Goal: Task Accomplishment & Management: Use online tool/utility

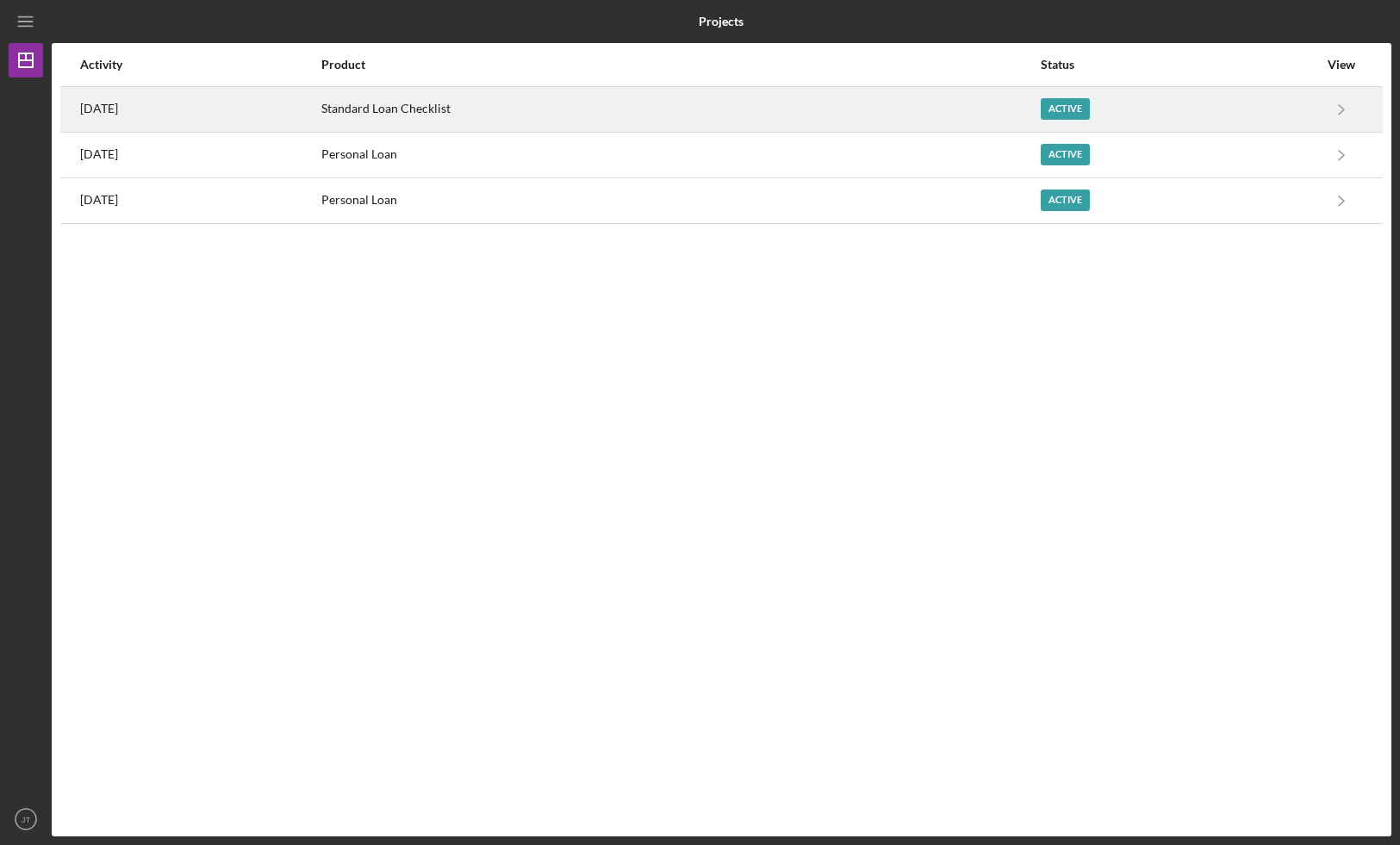
click at [738, 119] on div "Standard Loan Checklist" at bounding box center [679, 109] width 718 height 43
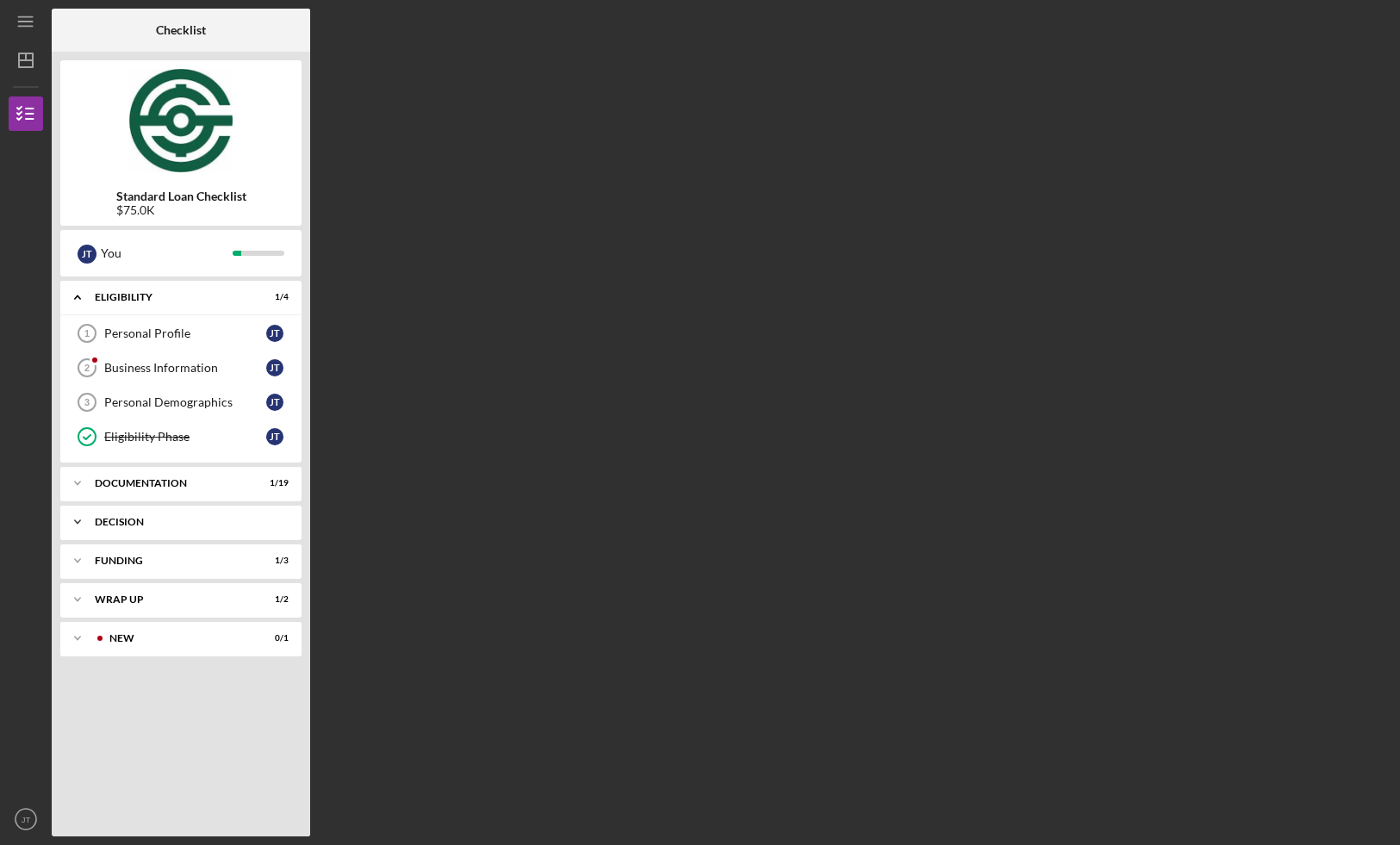
click at [144, 516] on div "Decision" at bounding box center [187, 521] width 185 height 11
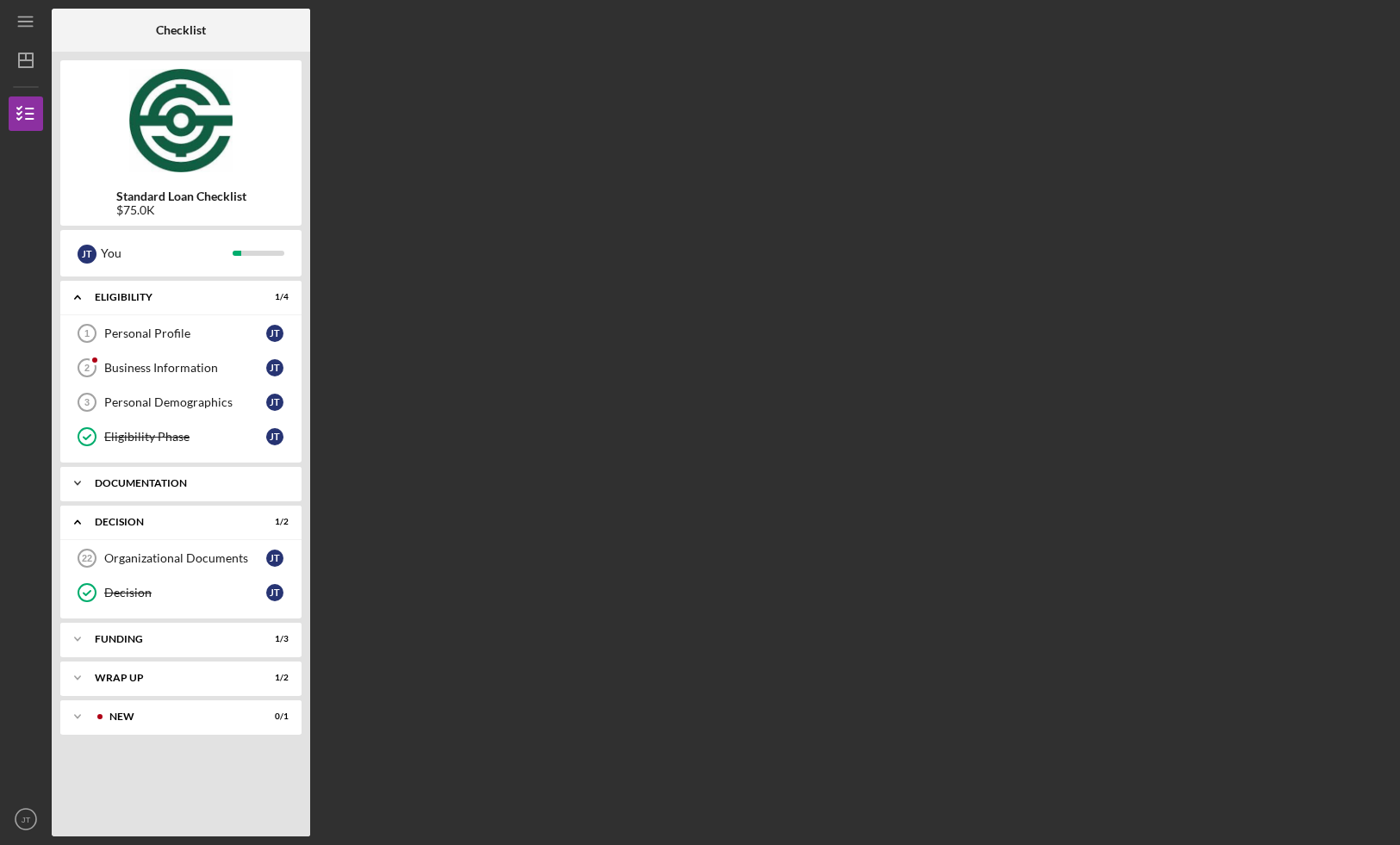
click at [149, 482] on div "Documentation" at bounding box center [187, 483] width 185 height 11
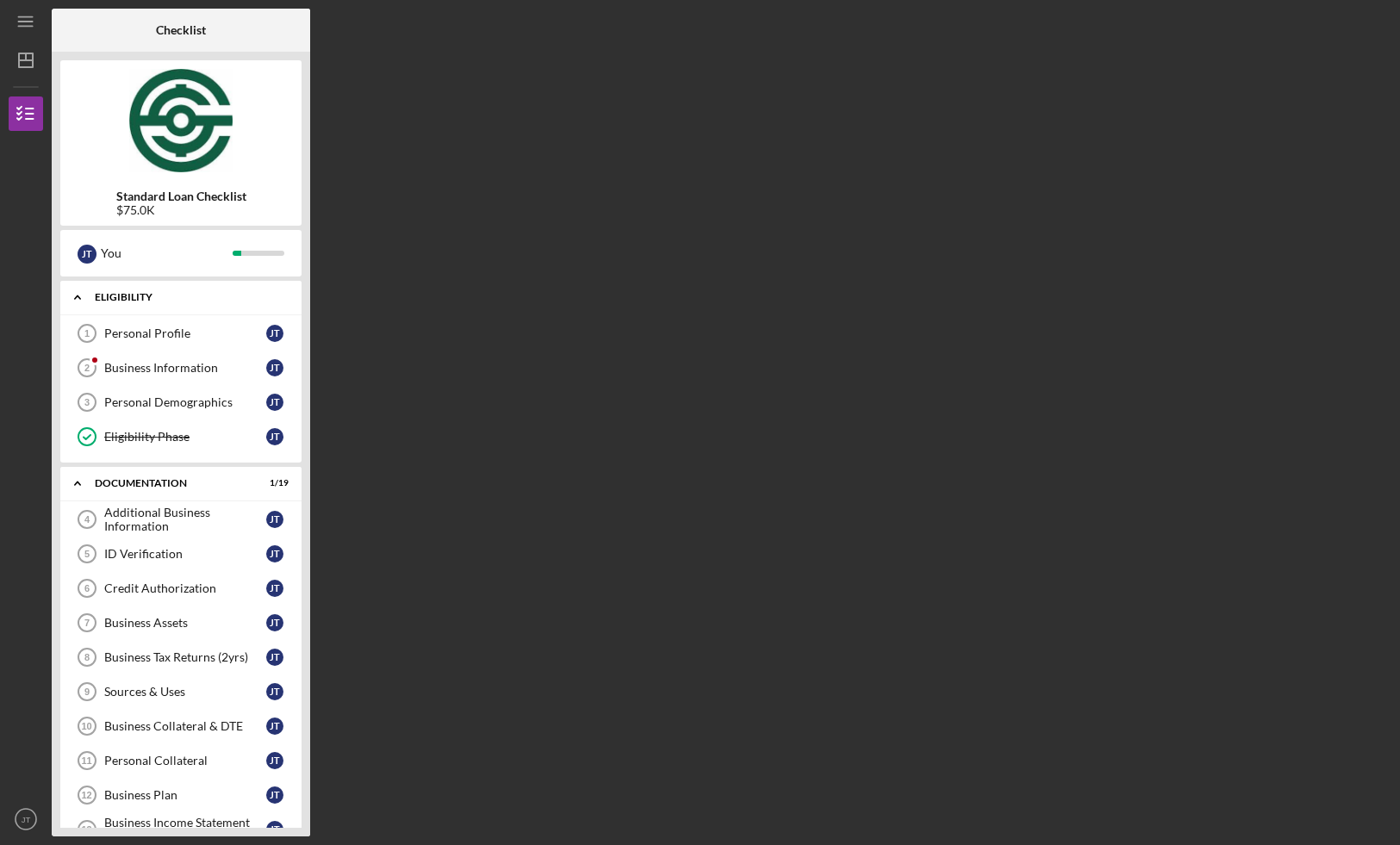
click at [134, 294] on div "Eligibility" at bounding box center [187, 297] width 185 height 11
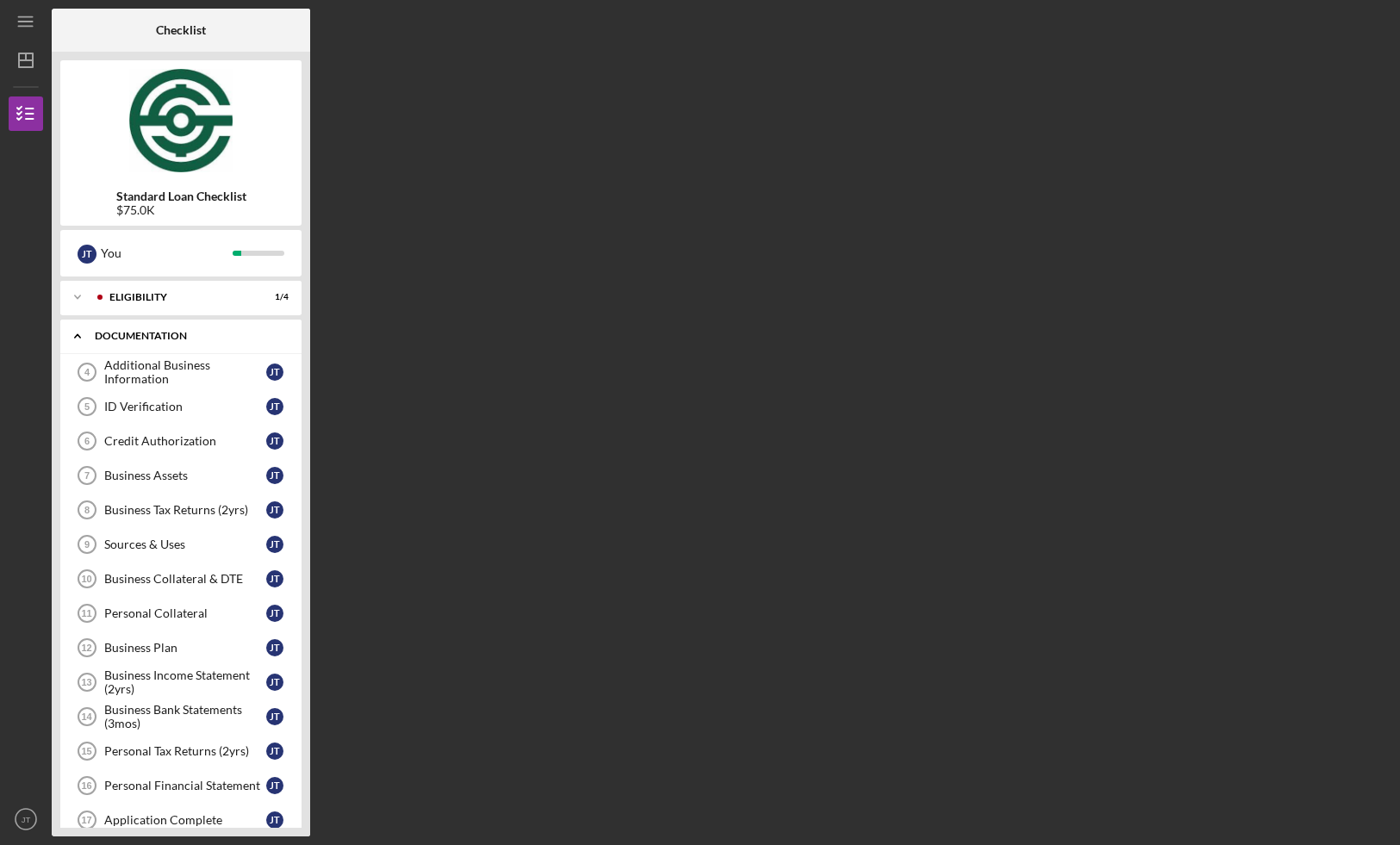
click at [127, 335] on div "Documentation" at bounding box center [187, 335] width 185 height 11
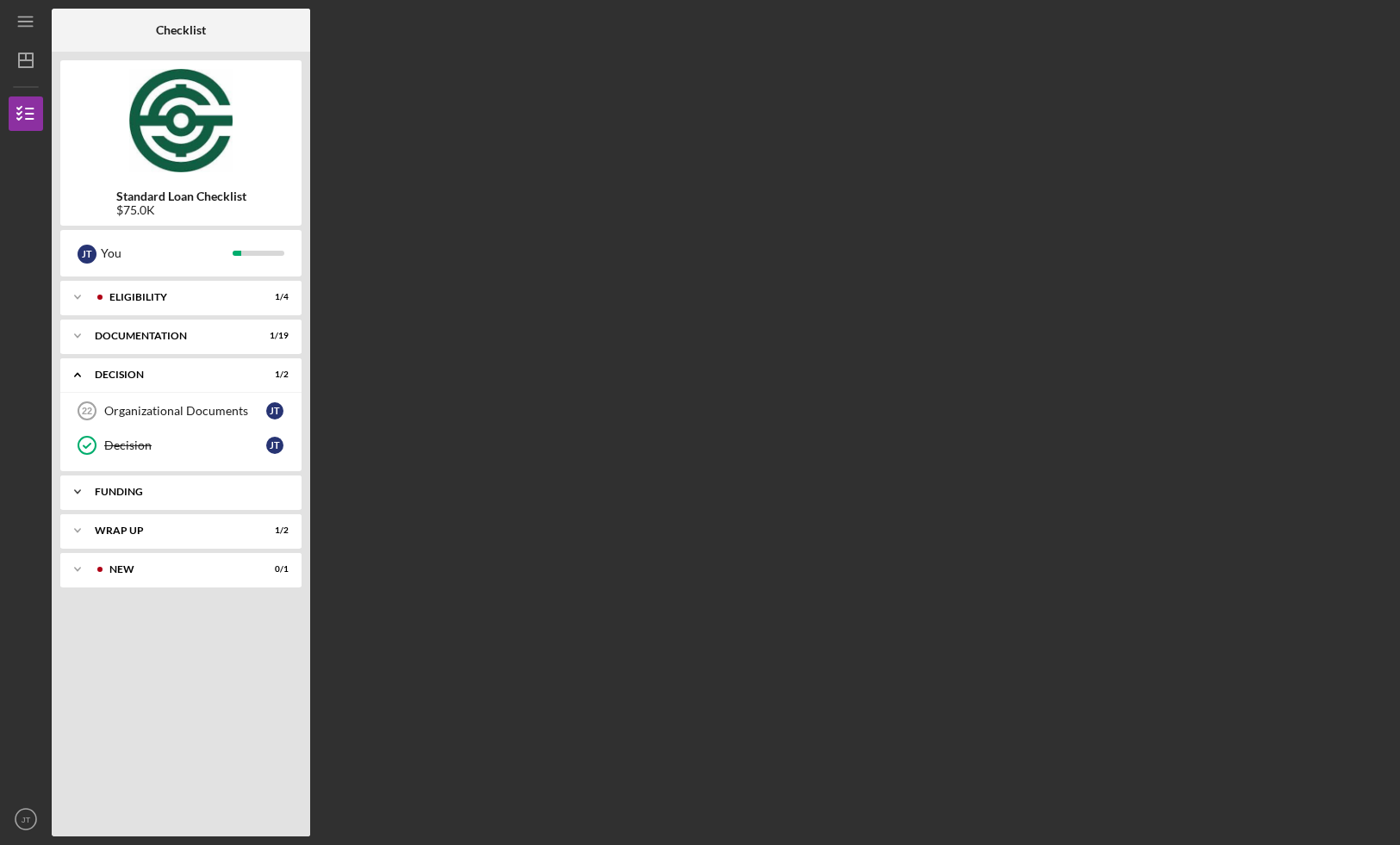
click at [145, 498] on div "Icon/Expander Funding 1 / 3" at bounding box center [181, 491] width 241 height 34
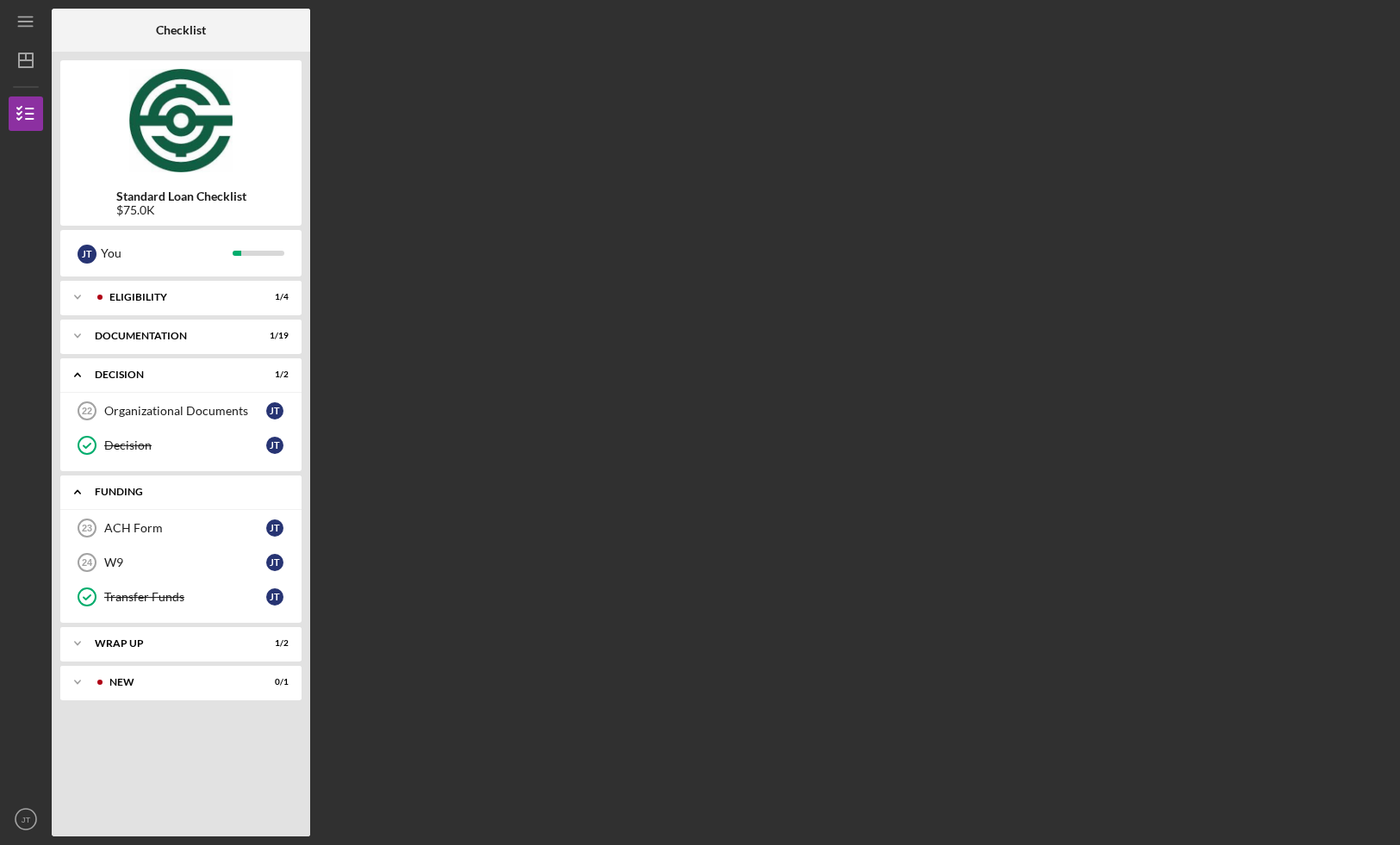
click at [145, 498] on div "Icon/Expander Funding 1 / 3" at bounding box center [181, 491] width 241 height 35
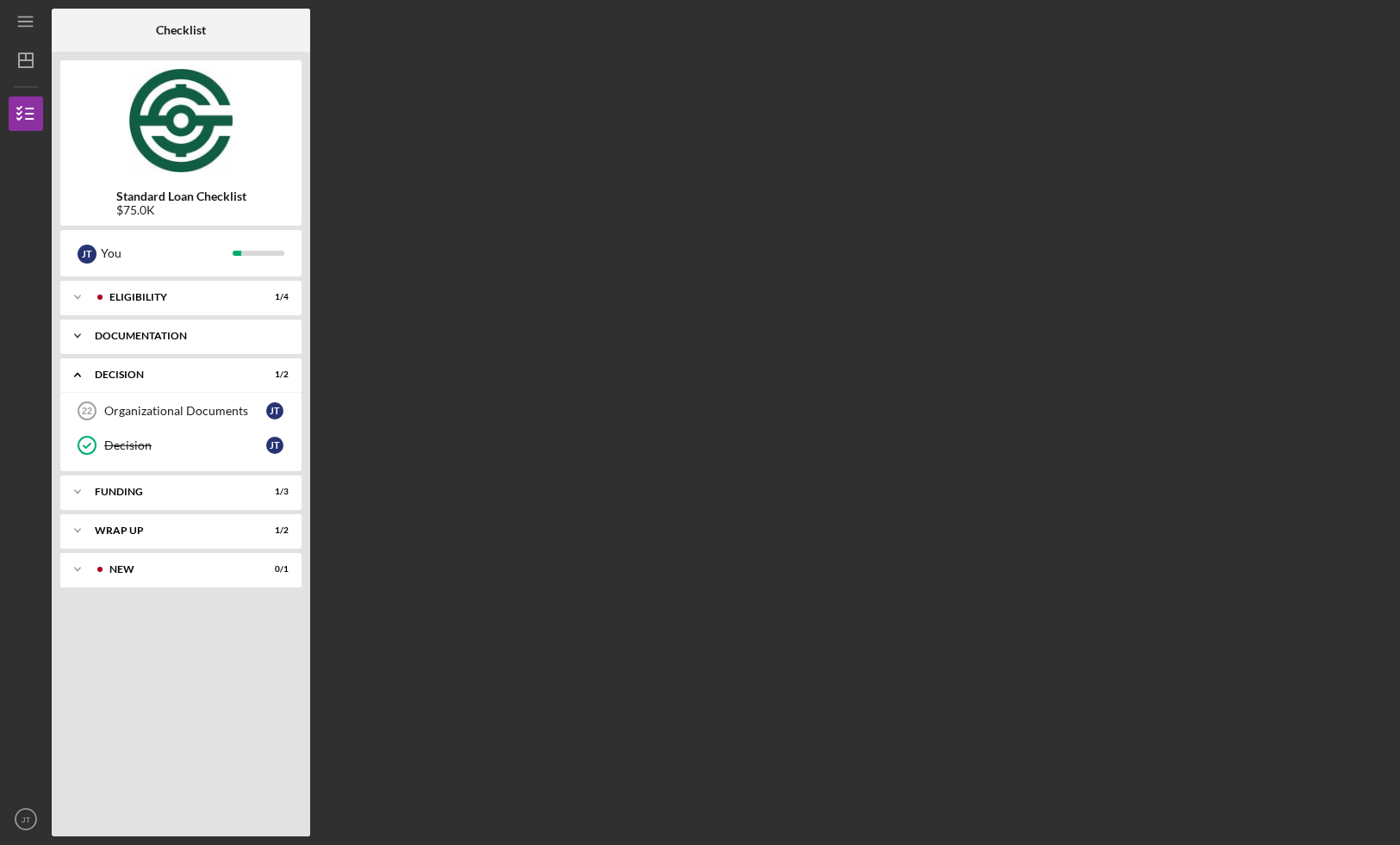
click at [153, 338] on div "Documentation" at bounding box center [187, 335] width 185 height 11
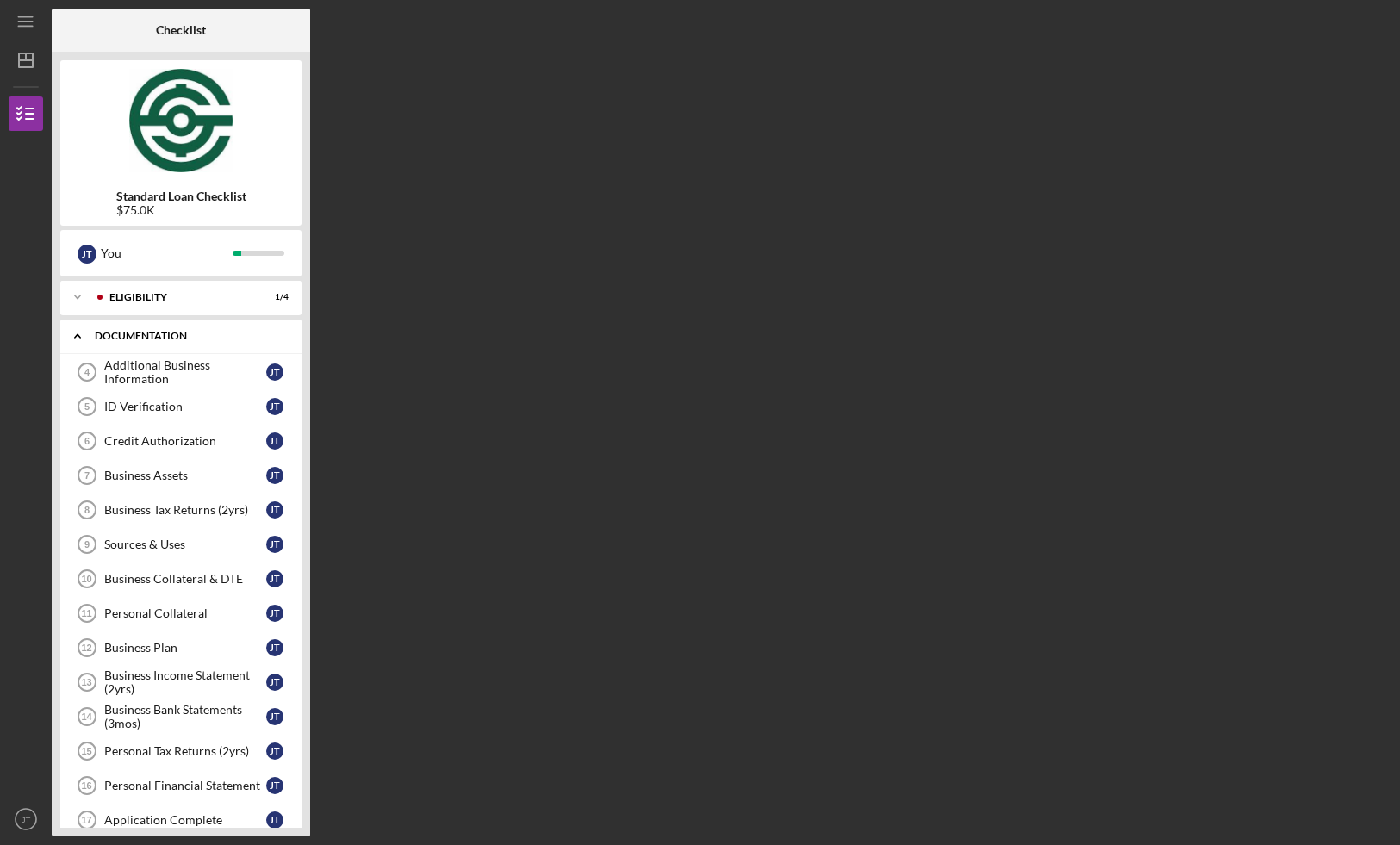
click at [140, 340] on div "Documentation" at bounding box center [187, 335] width 185 height 11
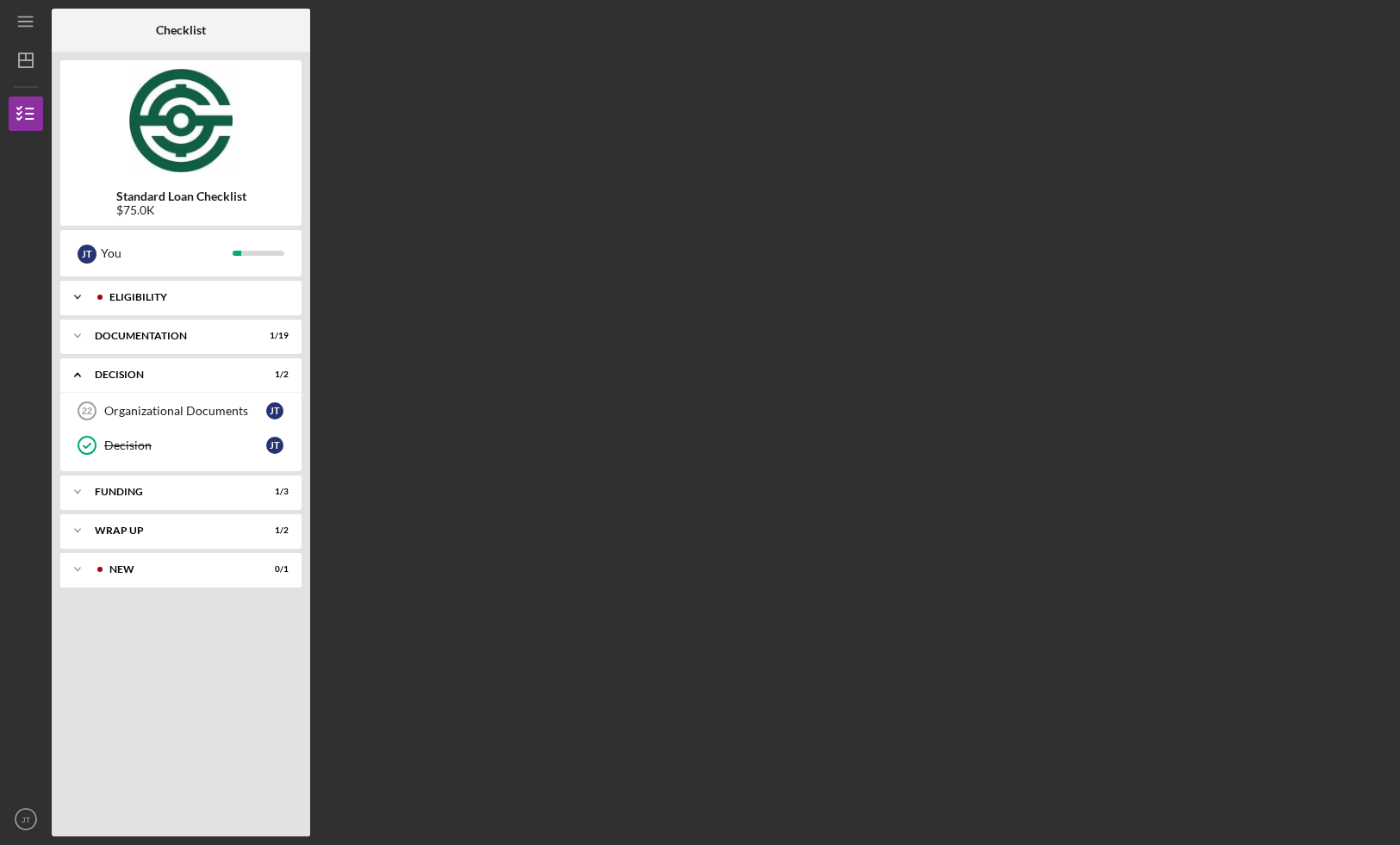
click at [148, 300] on div "Eligibility" at bounding box center [195, 297] width 171 height 11
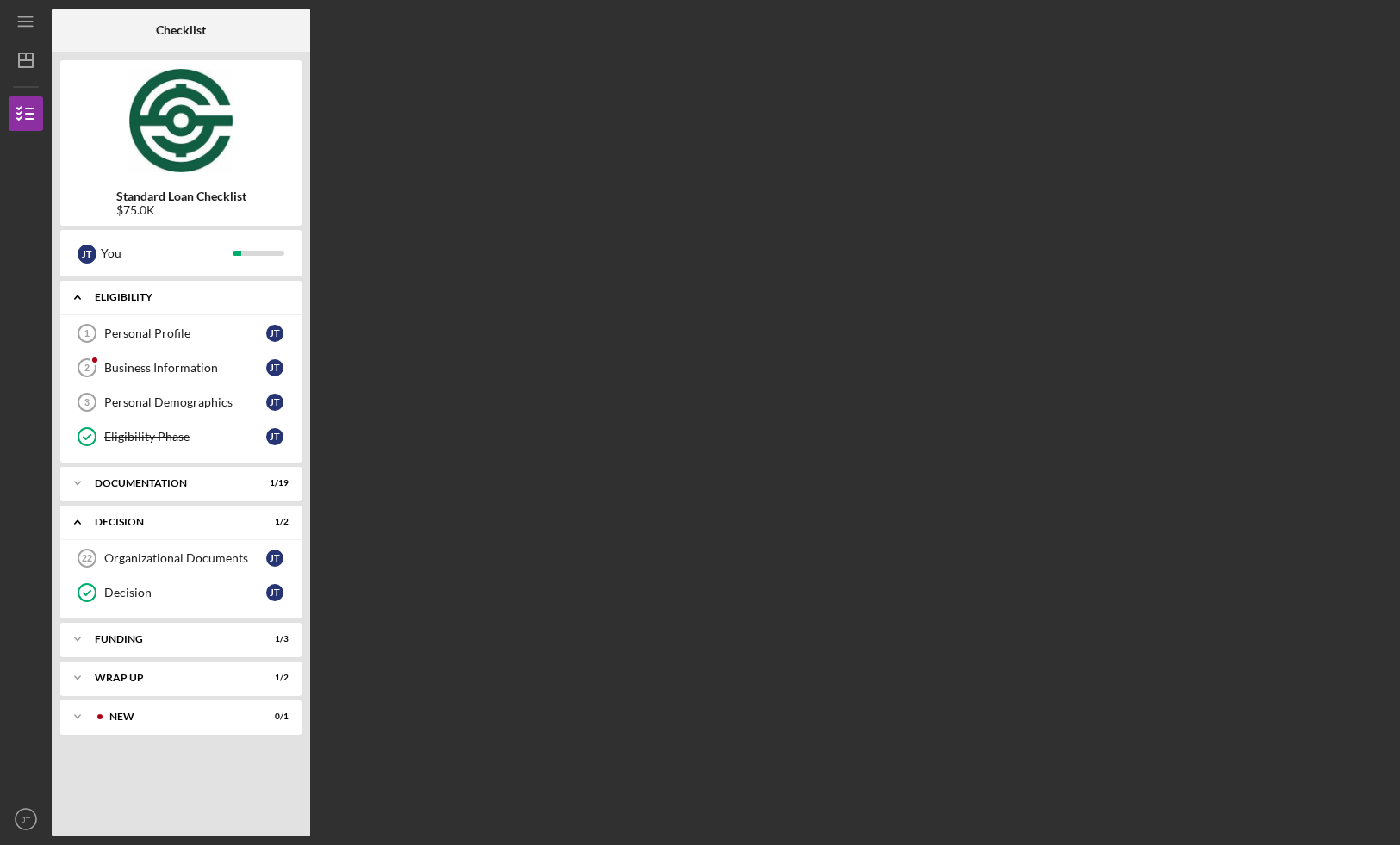
click at [143, 292] on div "Eligibility" at bounding box center [187, 297] width 185 height 11
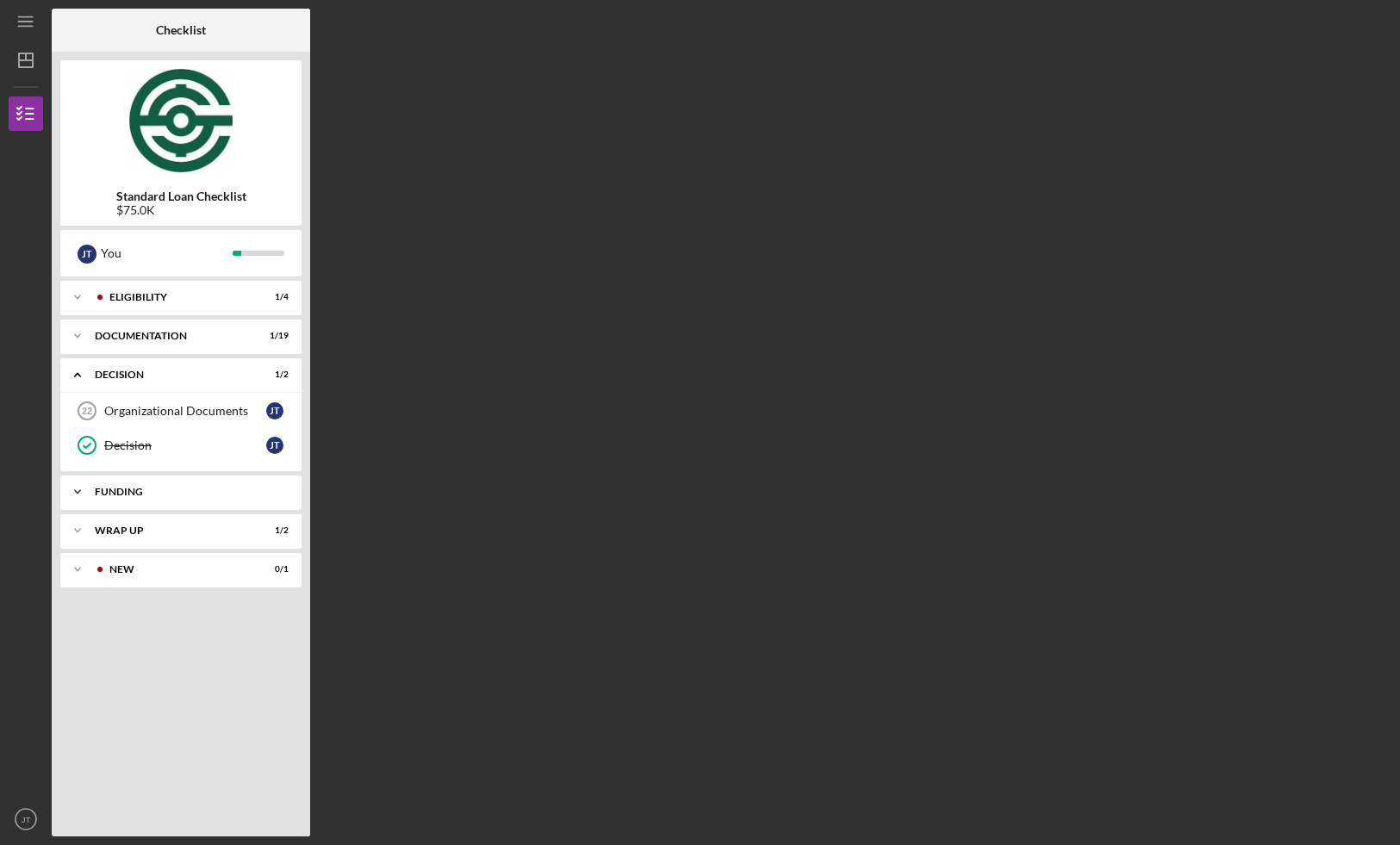
click at [139, 491] on div "Funding" at bounding box center [187, 491] width 185 height 11
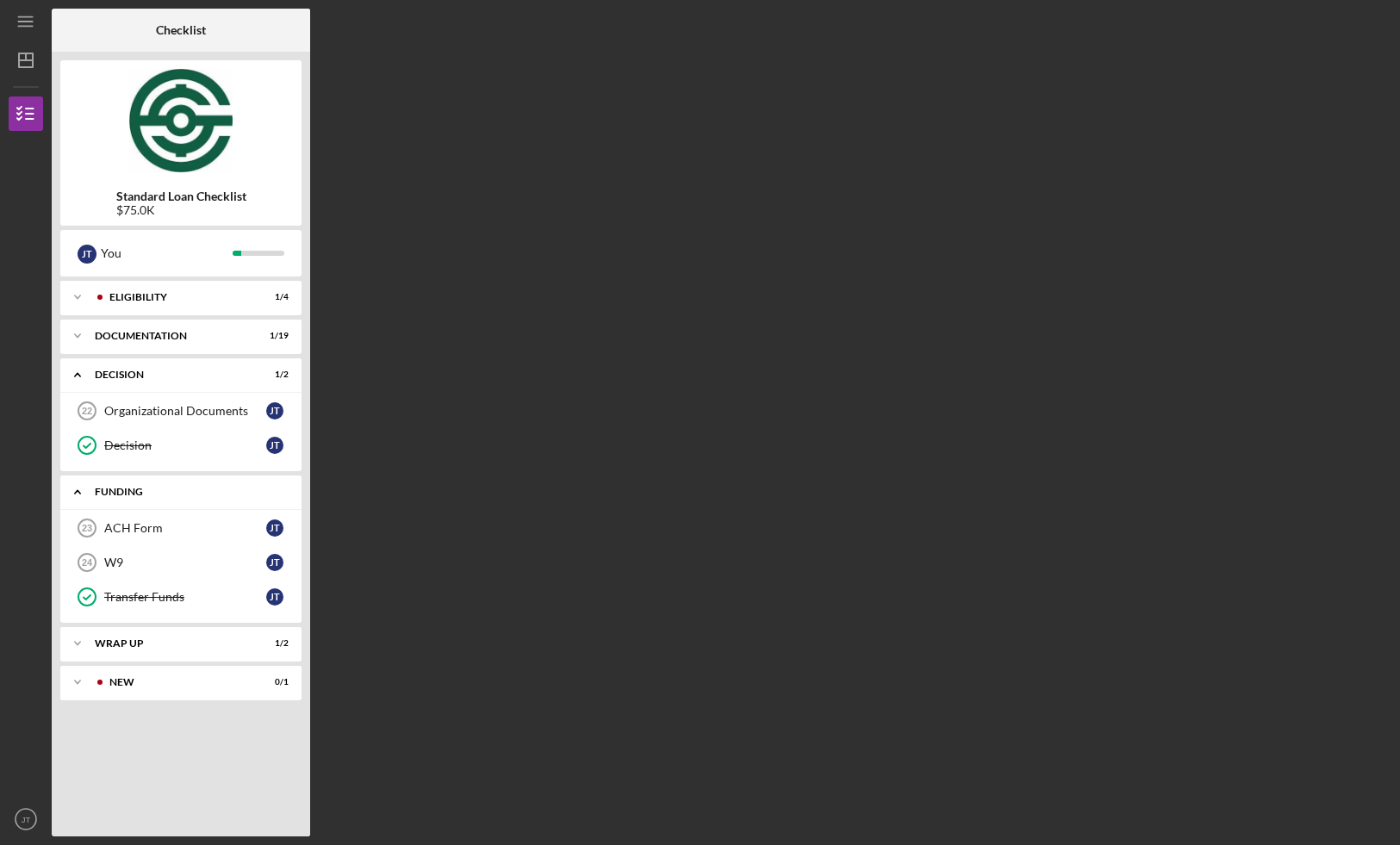
click at [139, 491] on div "Funding" at bounding box center [187, 491] width 185 height 11
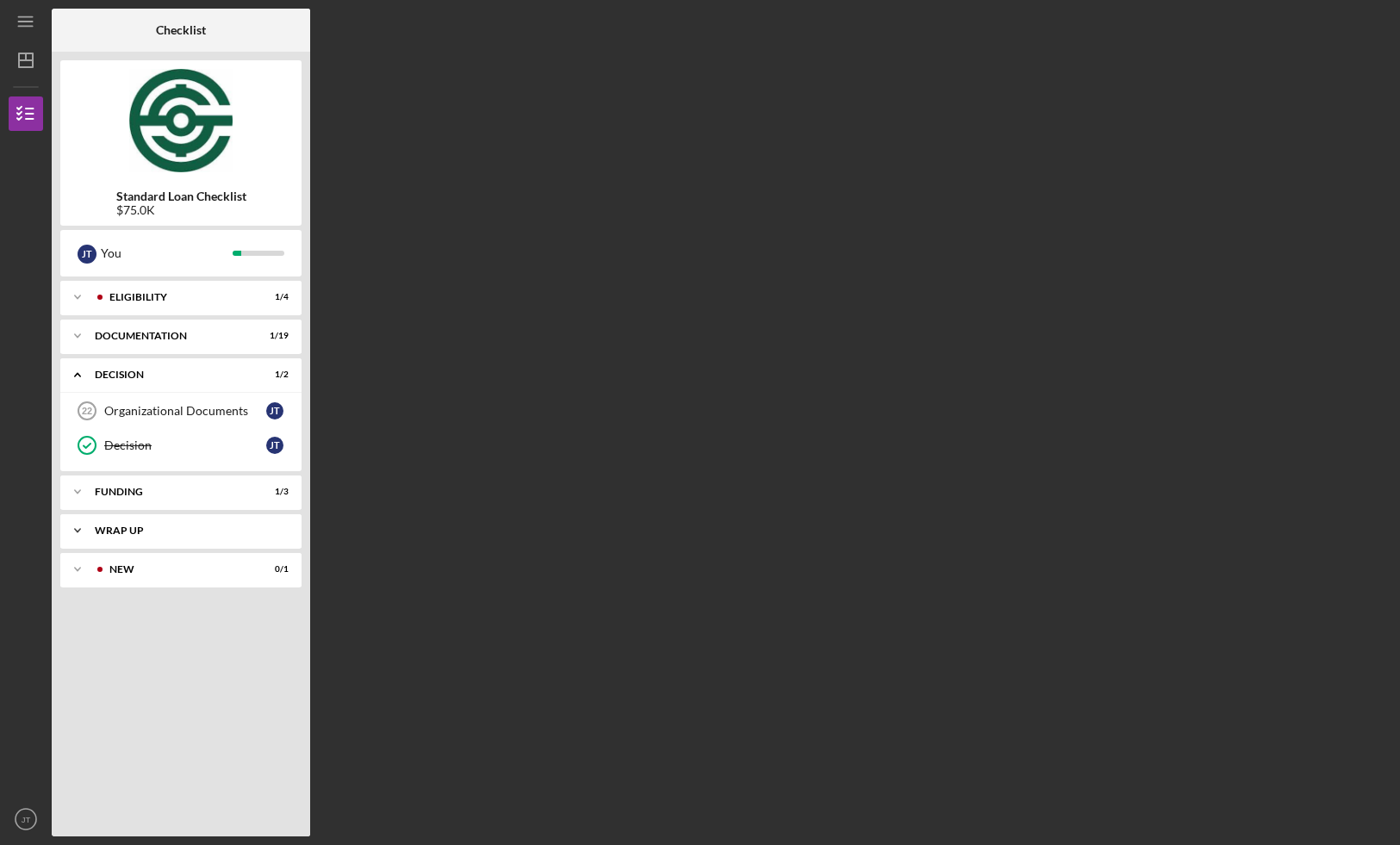
click at [145, 534] on div "Wrap up" at bounding box center [187, 530] width 185 height 11
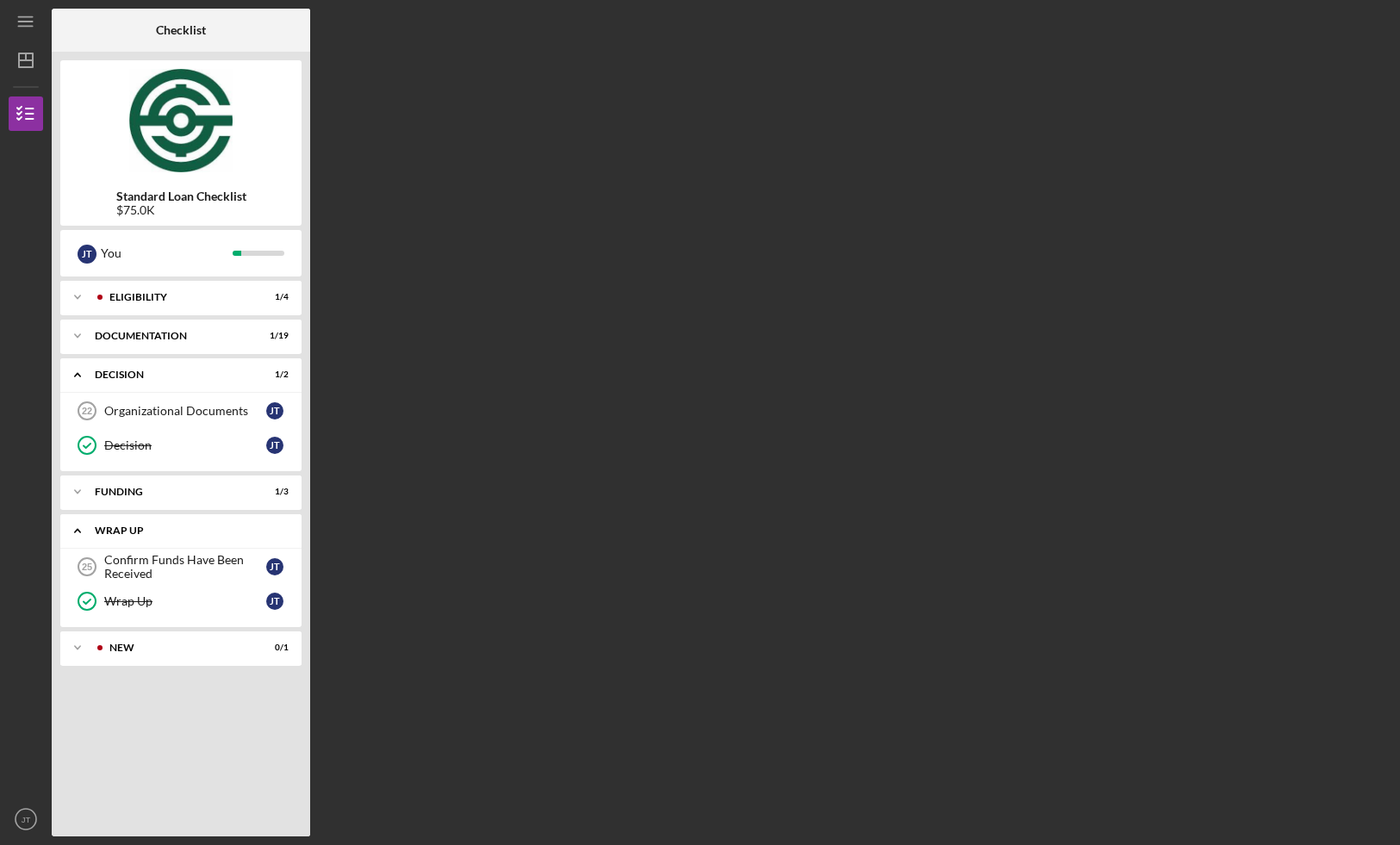
click at [145, 534] on div "Wrap up" at bounding box center [187, 530] width 185 height 11
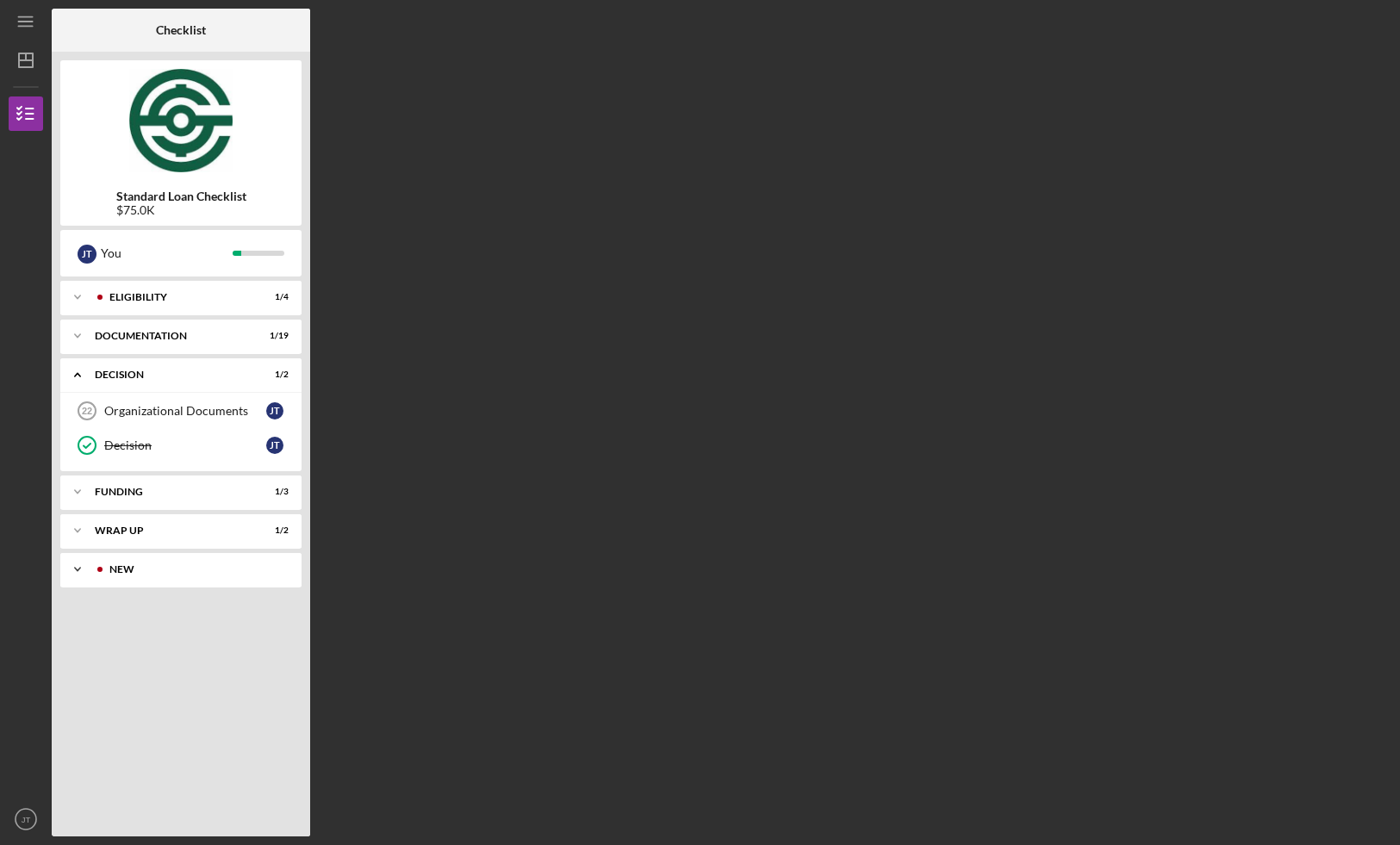
click at [141, 560] on div "Icon/Expander new 0 / 1" at bounding box center [181, 569] width 241 height 34
click at [143, 574] on div "new" at bounding box center [187, 569] width 185 height 11
click at [94, 294] on icon "Icon/Expander" at bounding box center [78, 297] width 34 height 34
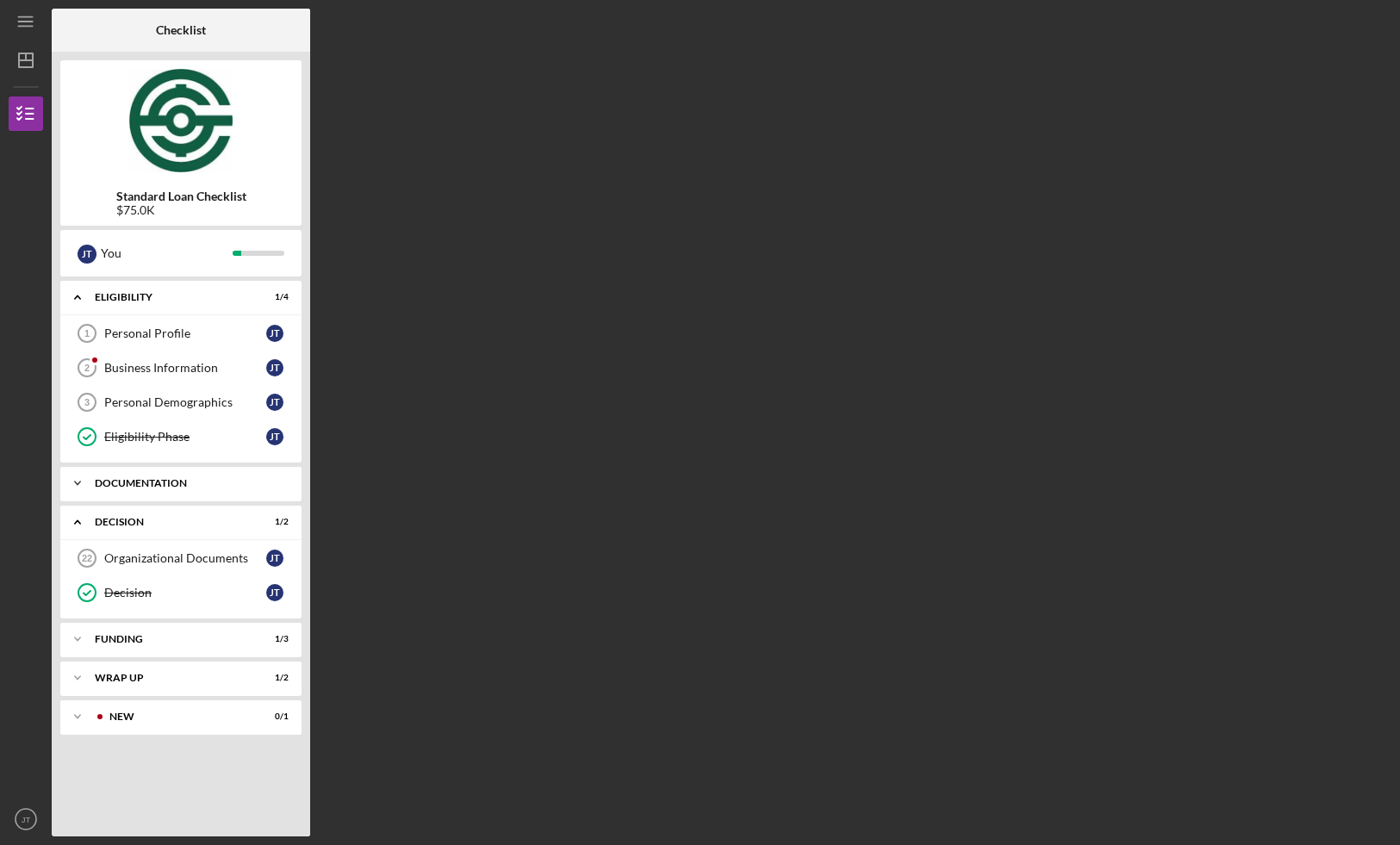
click at [130, 495] on div "Icon/Expander Documentation 1 / 19" at bounding box center [181, 483] width 241 height 34
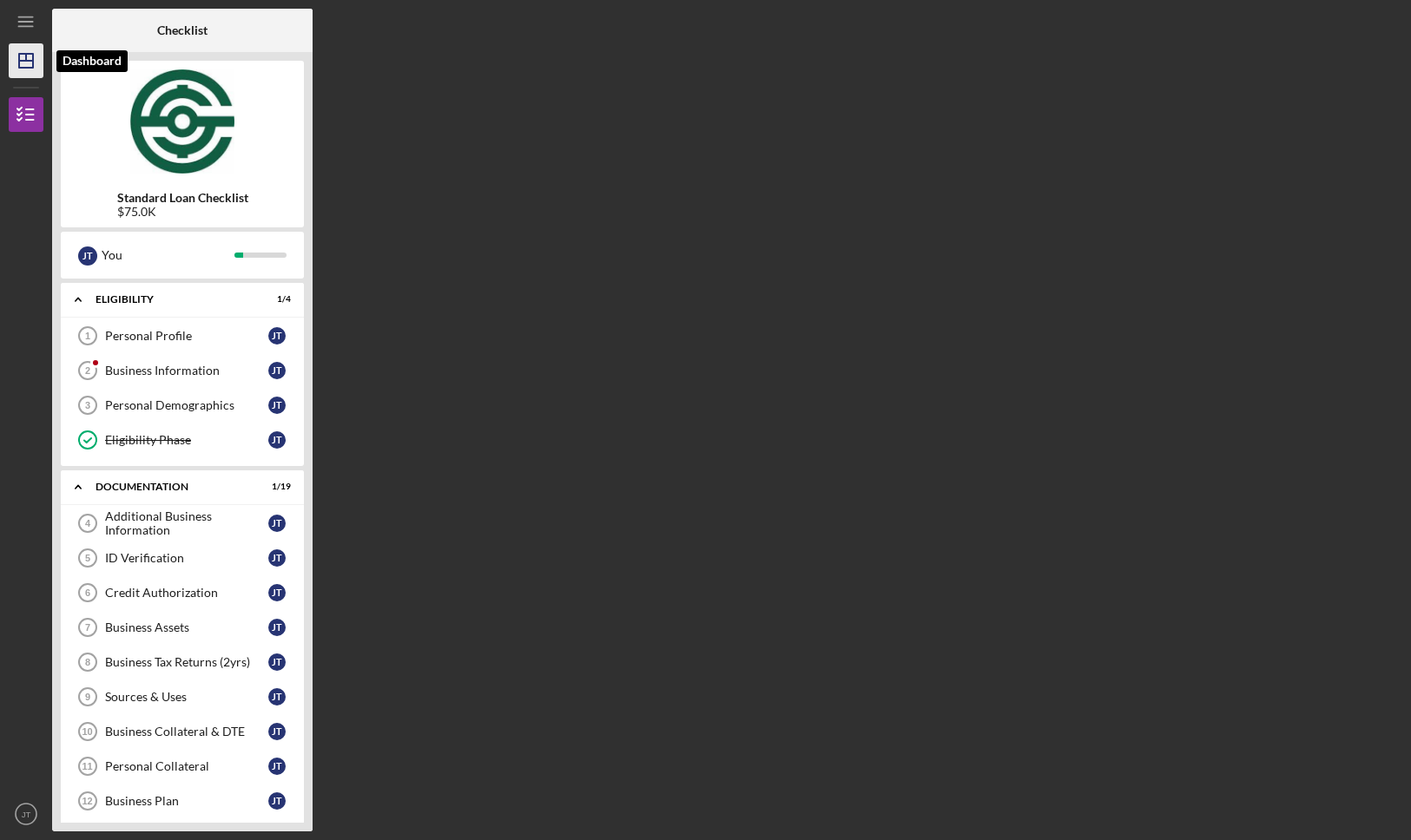
click at [30, 61] on line "button" at bounding box center [26, 61] width 14 height 0
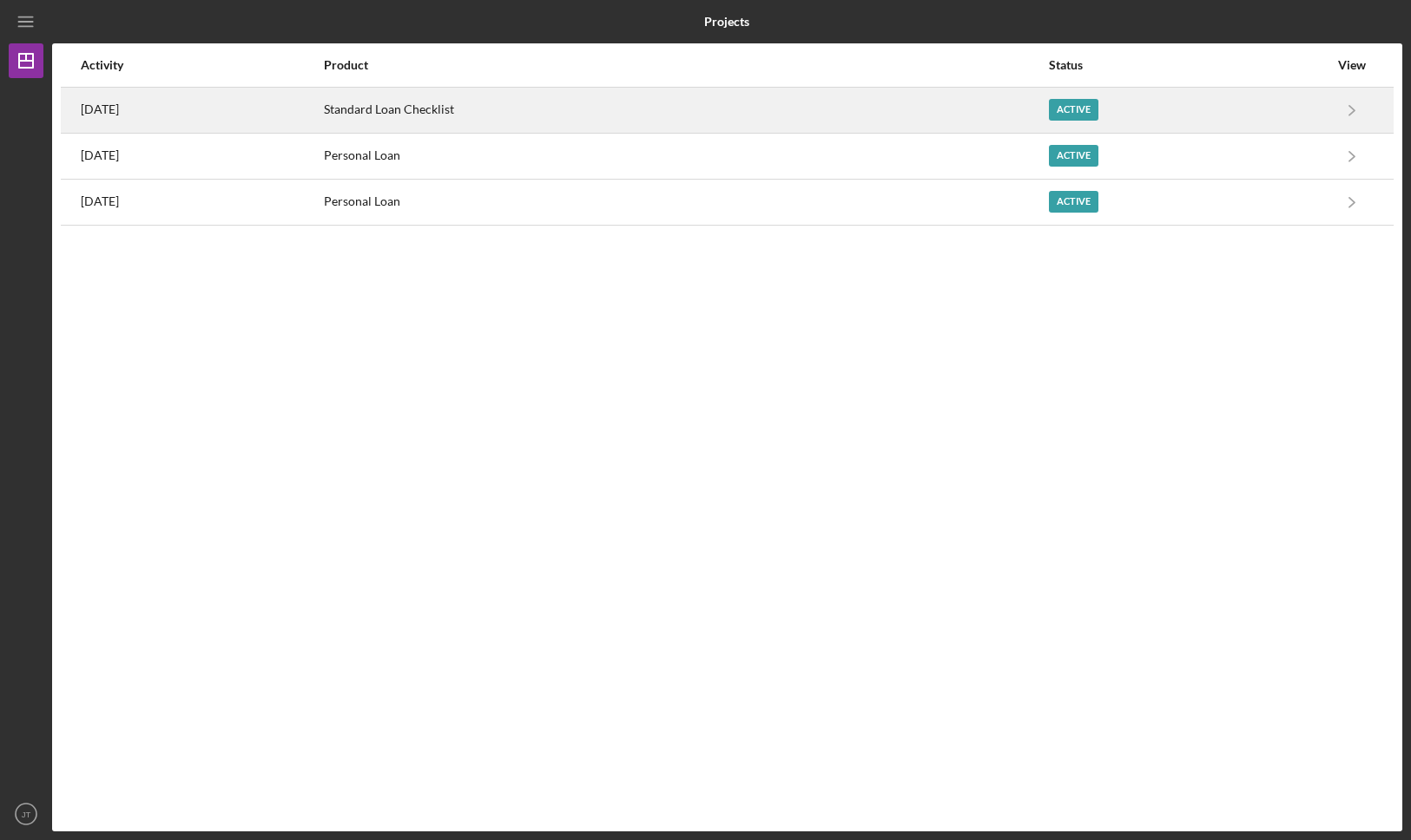
click at [601, 111] on div "Standard Loan Checklist" at bounding box center [685, 110] width 723 height 43
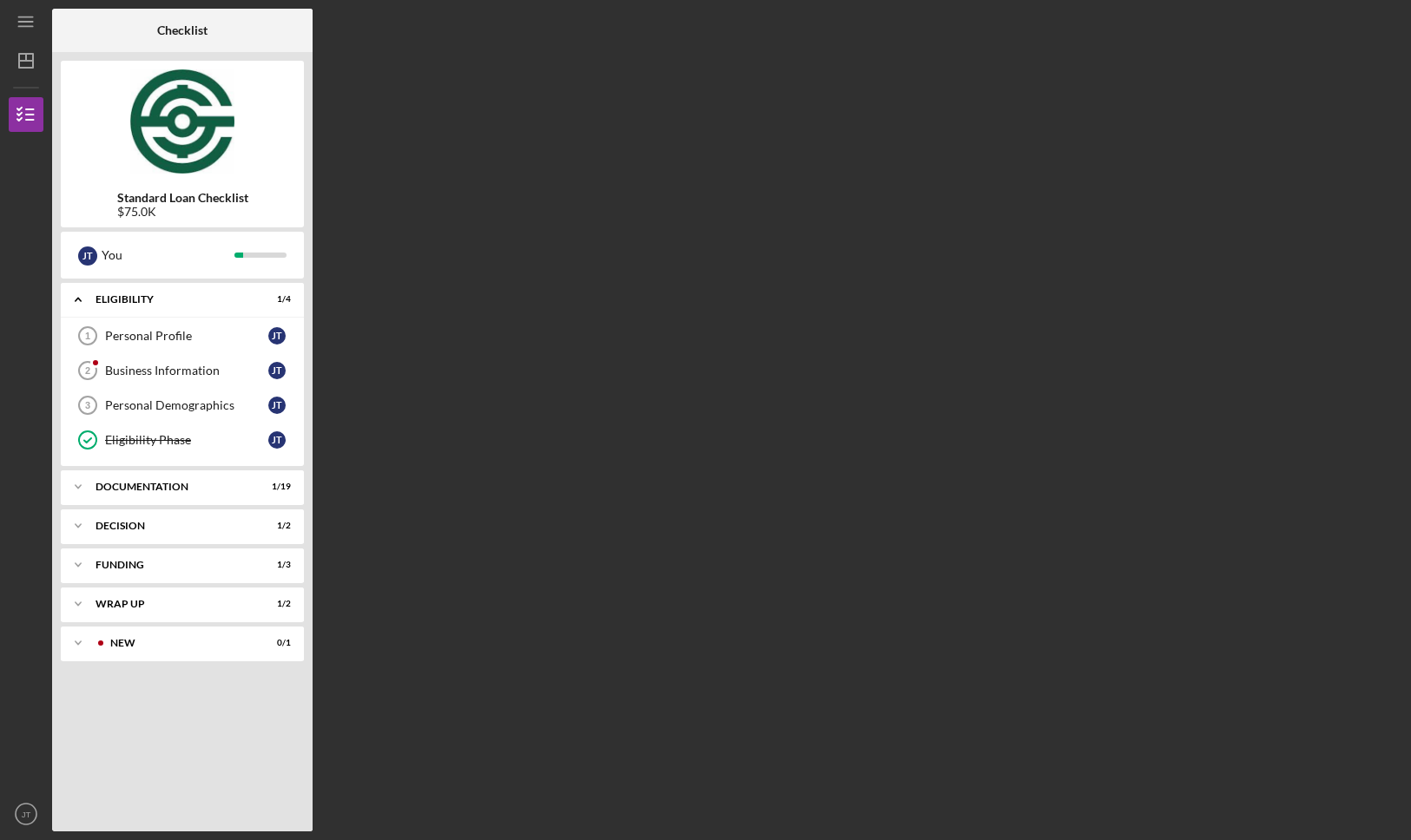
click at [260, 37] on div at bounding box center [269, 30] width 87 height 43
click at [110, 295] on div "Eligibility" at bounding box center [188, 299] width 186 height 11
click at [136, 295] on div "Eligibility" at bounding box center [188, 299] width 186 height 11
click at [136, 299] on div "Eligibility" at bounding box center [188, 299] width 186 height 11
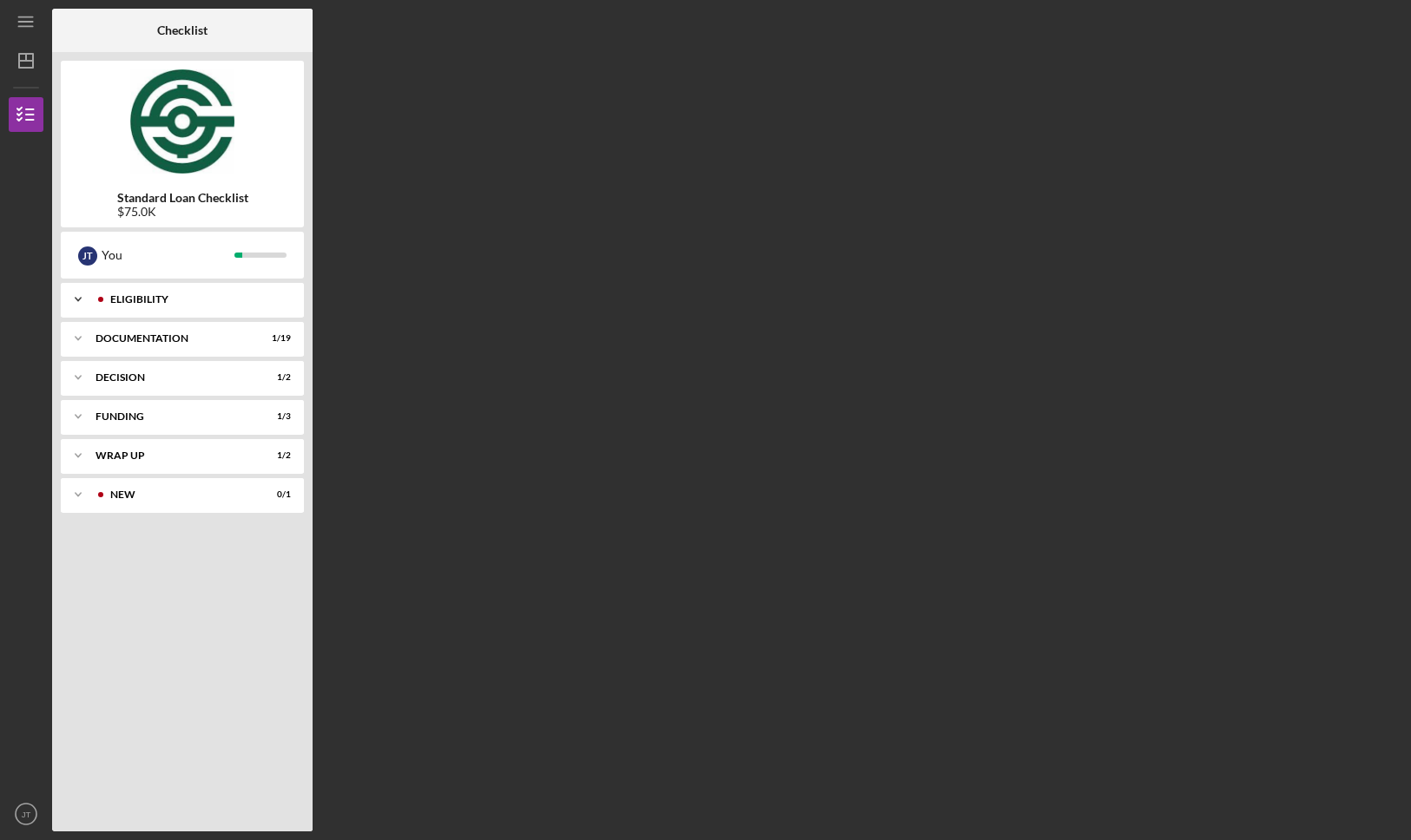
click at [133, 296] on div "Eligibility" at bounding box center [196, 299] width 172 height 11
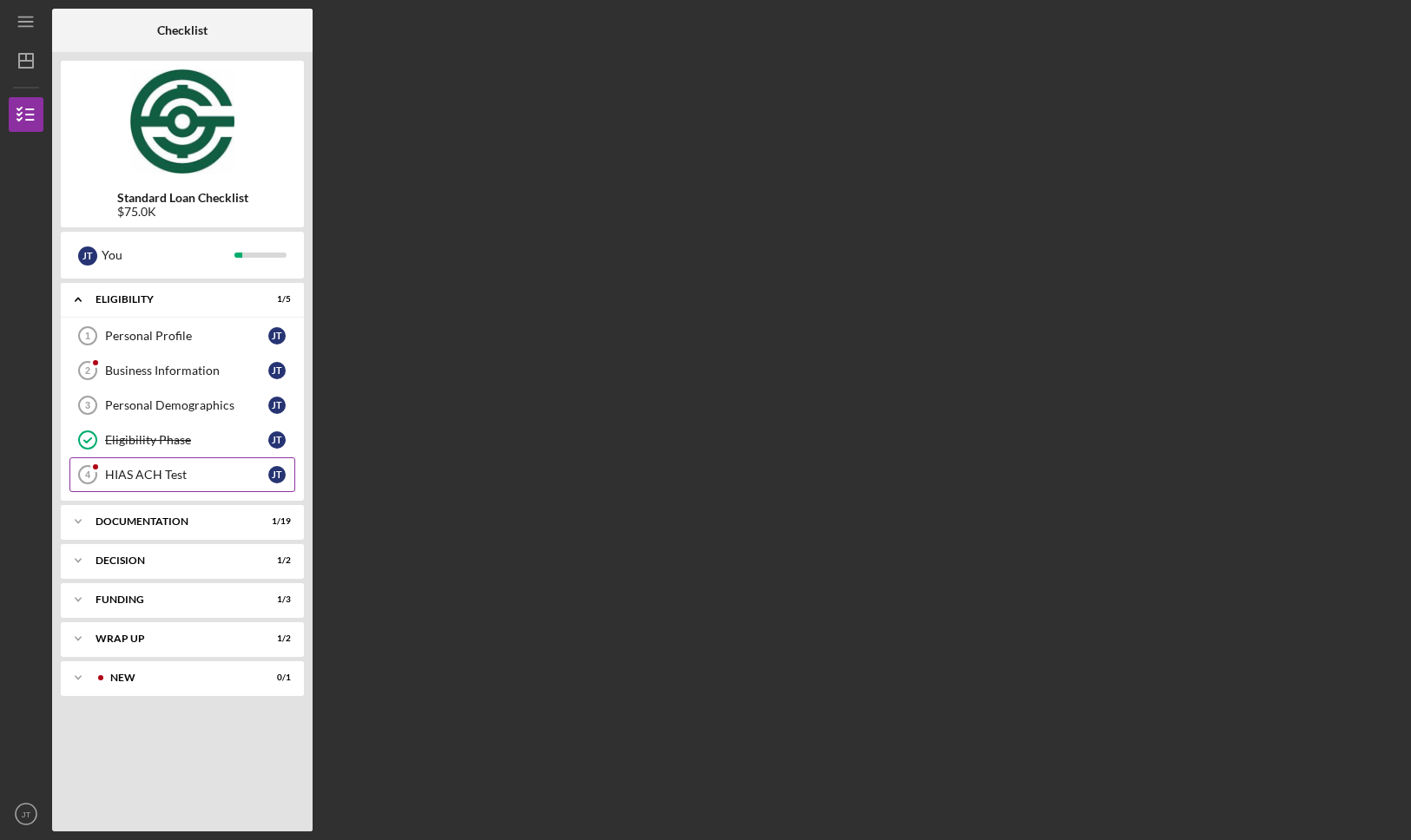
click at [206, 475] on div "HIAS ACH Test" at bounding box center [186, 475] width 163 height 14
